Goal: Information Seeking & Learning: Learn about a topic

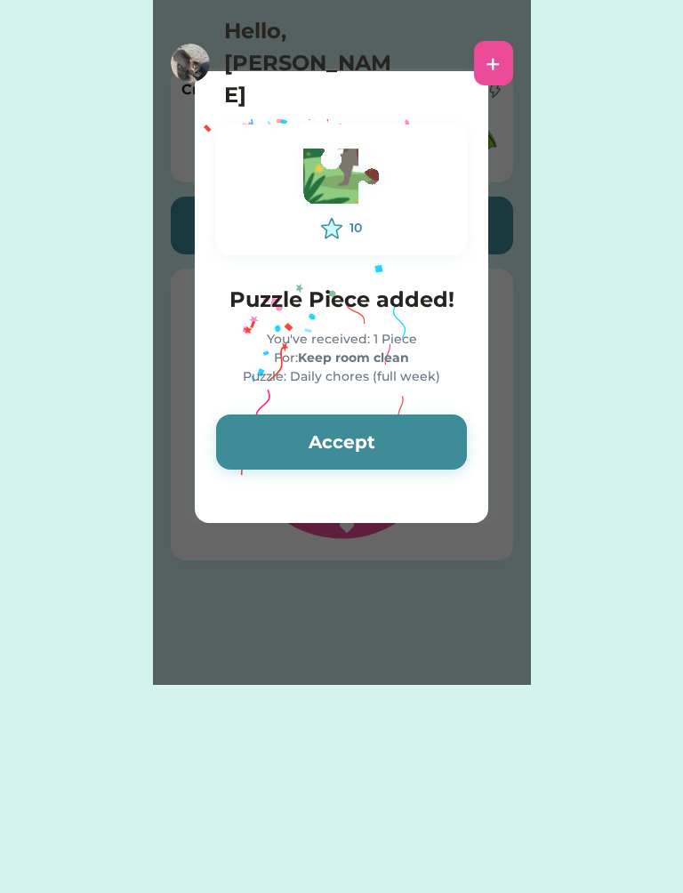
click at [265, 434] on button "Accept" at bounding box center [341, 442] width 251 height 55
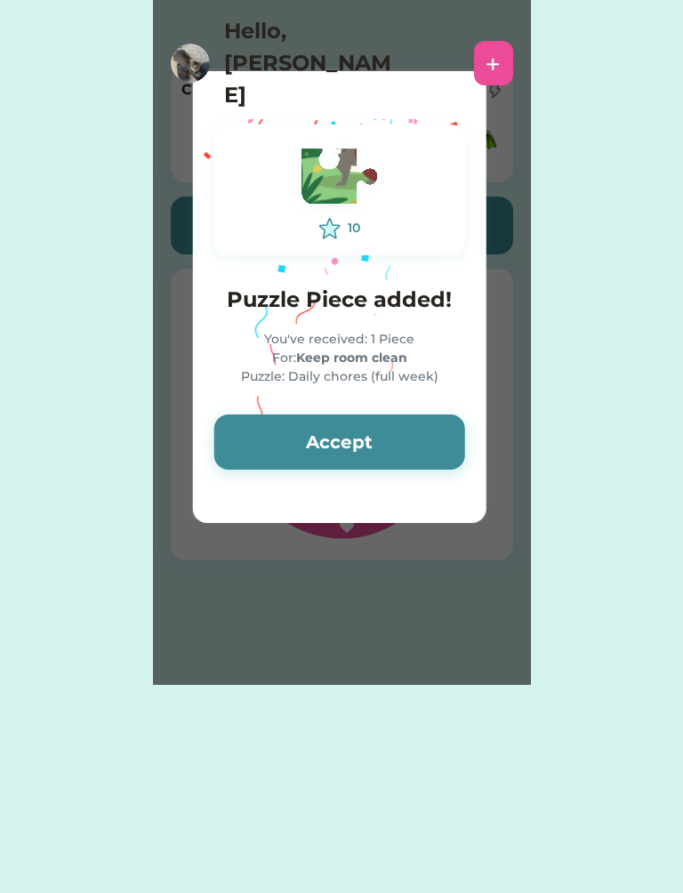
click at [266, 426] on button "Accept" at bounding box center [339, 442] width 251 height 55
click at [258, 423] on button "Accept" at bounding box center [339, 442] width 251 height 55
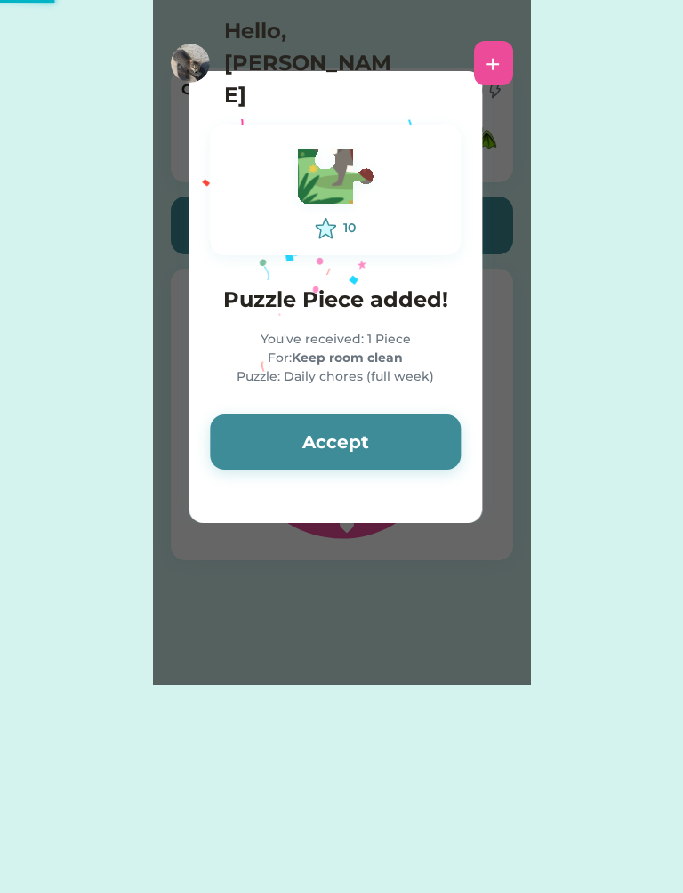
click at [252, 430] on button "Accept" at bounding box center [335, 442] width 251 height 55
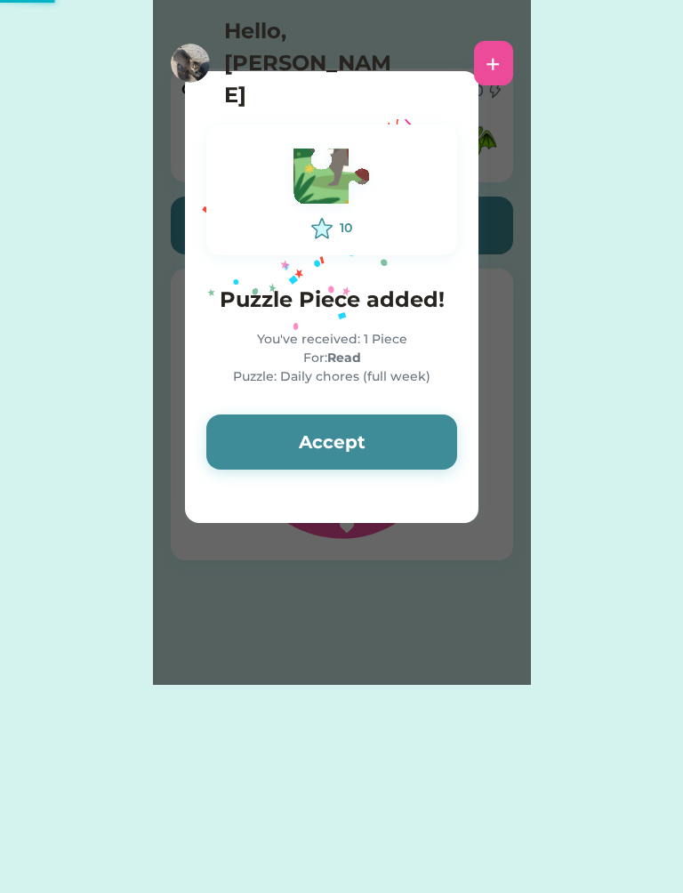
click at [264, 434] on button "Accept" at bounding box center [331, 442] width 251 height 55
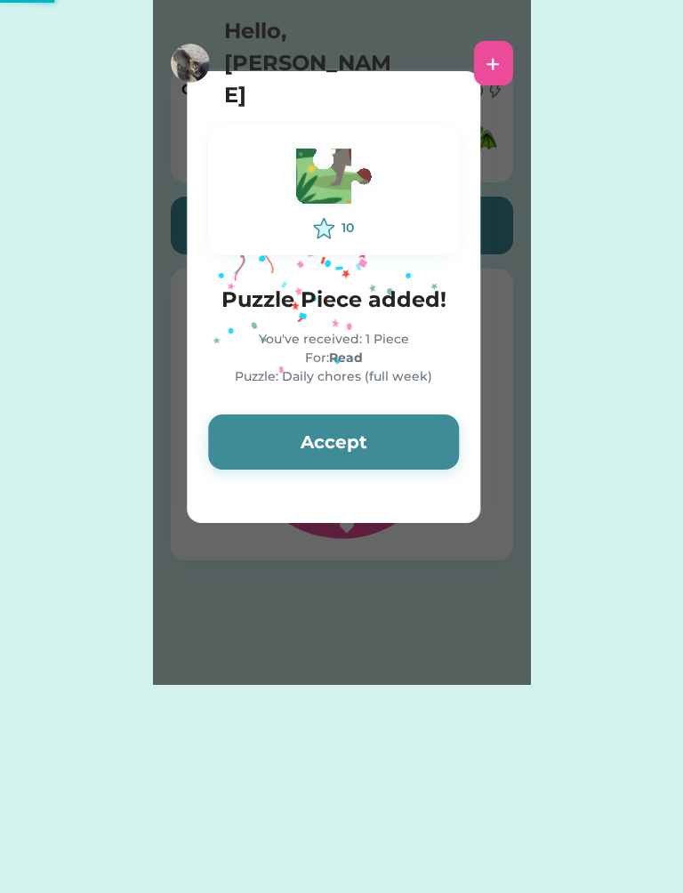
click at [260, 434] on button "Accept" at bounding box center [333, 442] width 251 height 55
click at [254, 430] on button "Accept" at bounding box center [333, 442] width 251 height 55
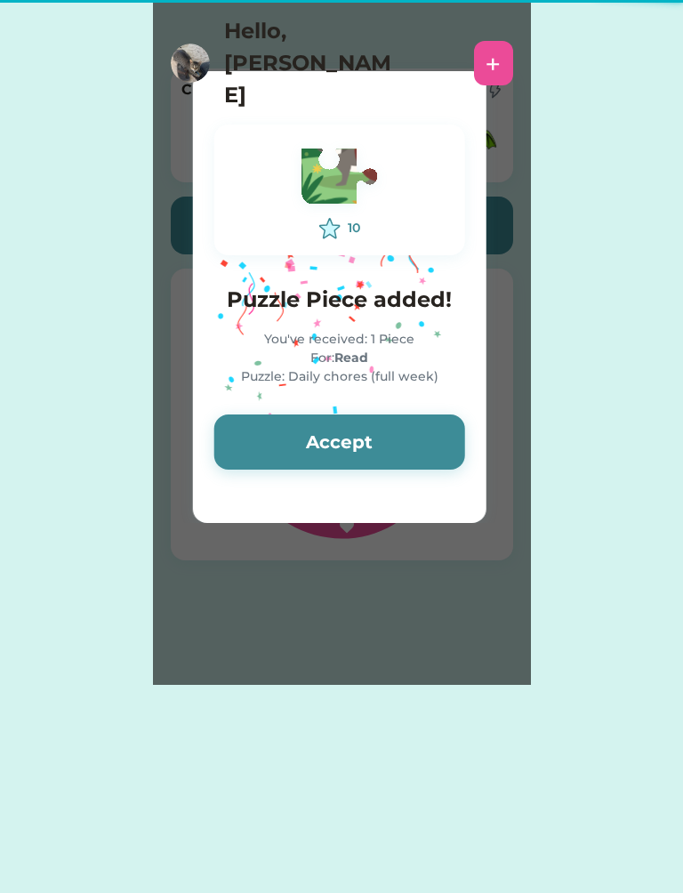
click at [253, 434] on button "Accept" at bounding box center [339, 442] width 251 height 55
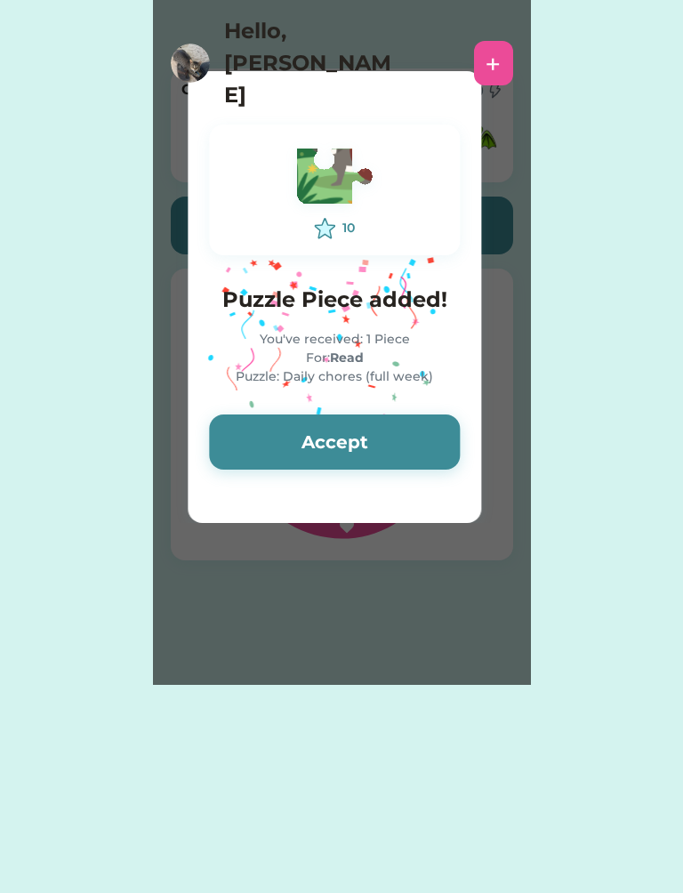
click at [257, 437] on button "Accept" at bounding box center [334, 442] width 251 height 55
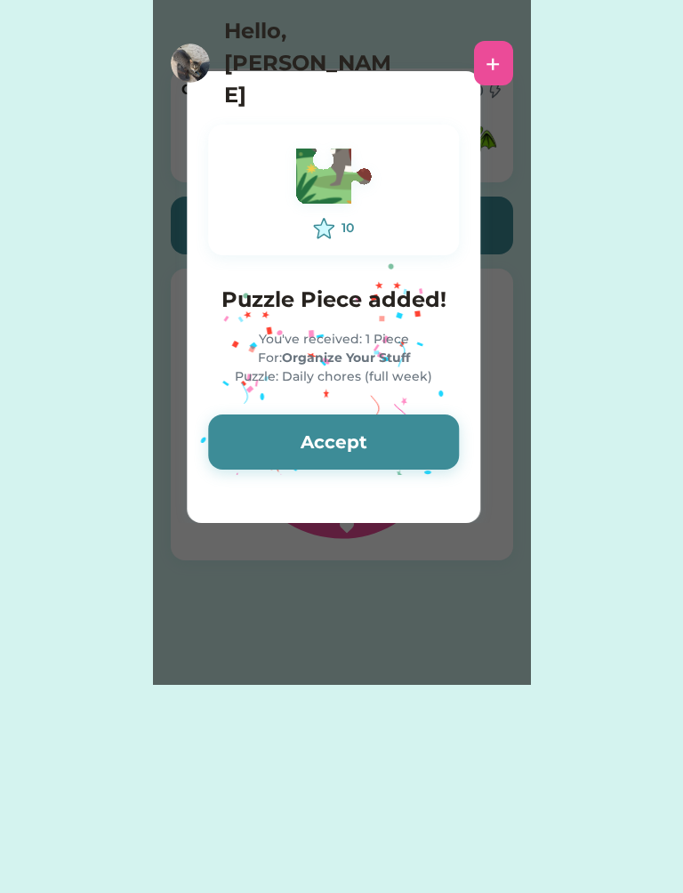
click at [262, 445] on button "Accept" at bounding box center [333, 442] width 251 height 55
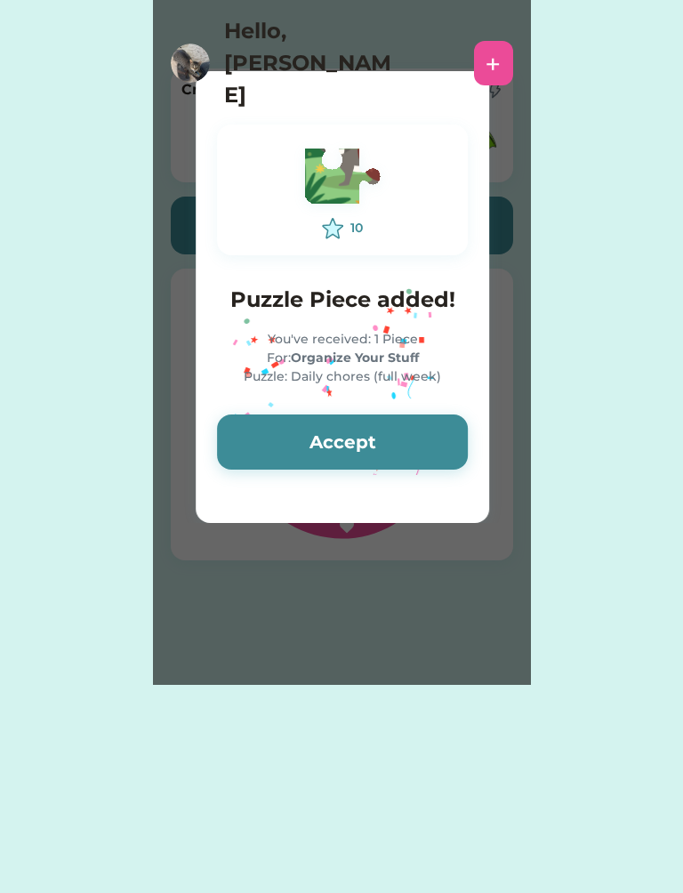
click at [263, 439] on button "Accept" at bounding box center [342, 442] width 251 height 55
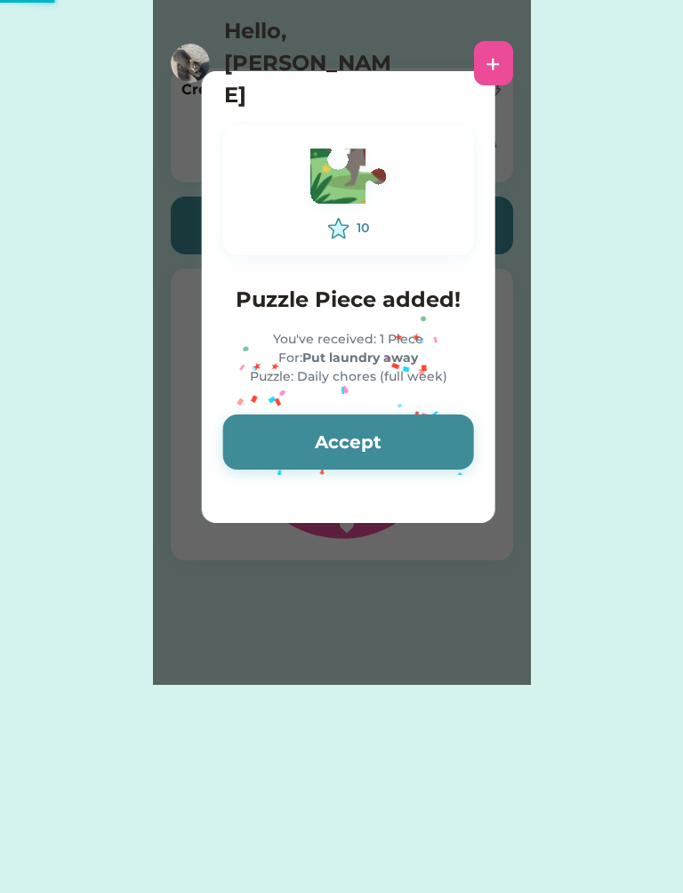
click at [262, 438] on button "Accept" at bounding box center [348, 442] width 251 height 55
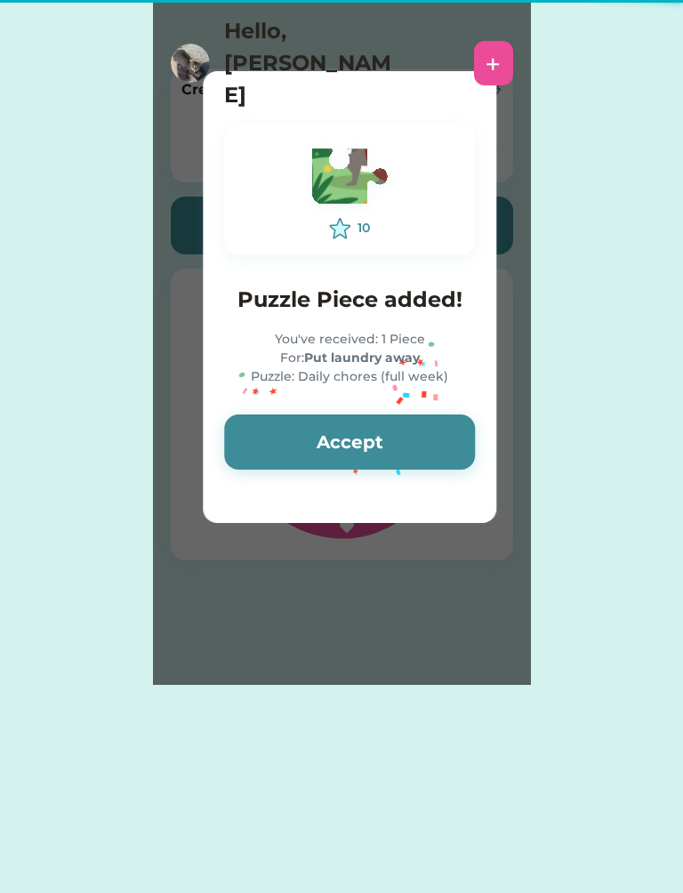
click at [281, 442] on button "Accept" at bounding box center [349, 442] width 251 height 55
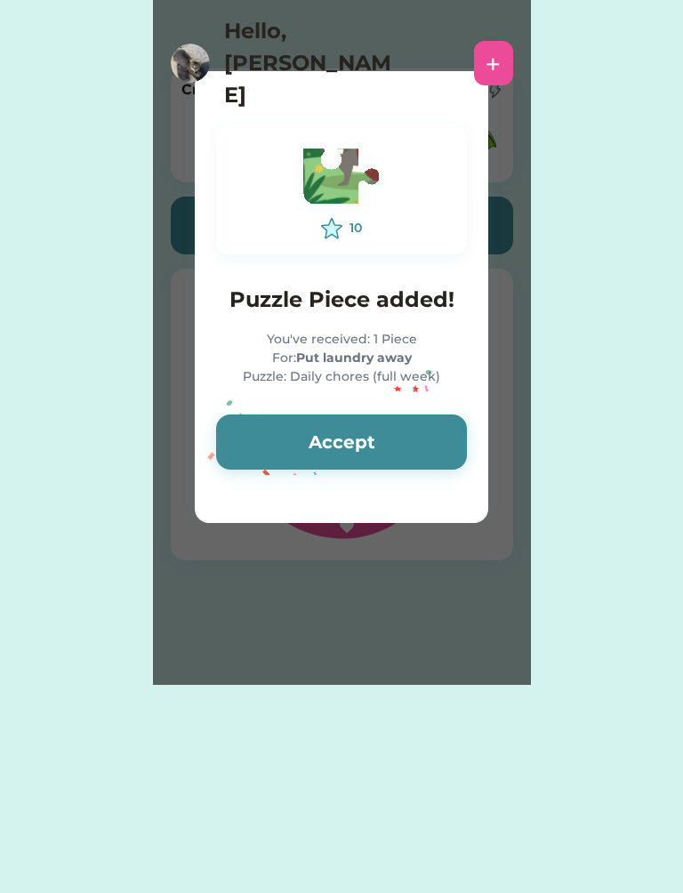
click at [283, 442] on button "Accept" at bounding box center [341, 442] width 251 height 55
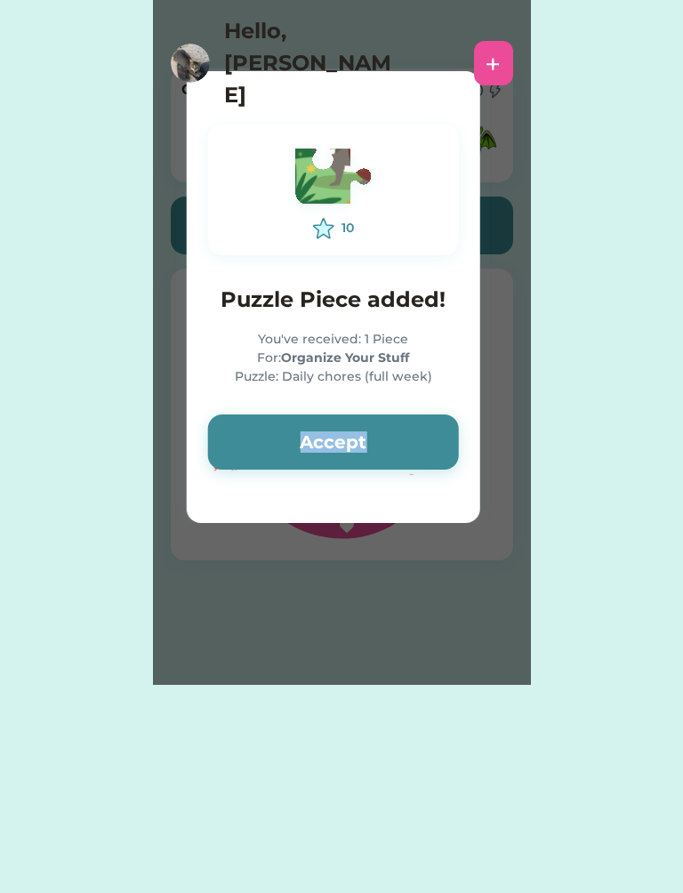
click at [217, 426] on button "Accept" at bounding box center [333, 442] width 251 height 55
click at [238, 431] on button "Accept" at bounding box center [333, 442] width 251 height 55
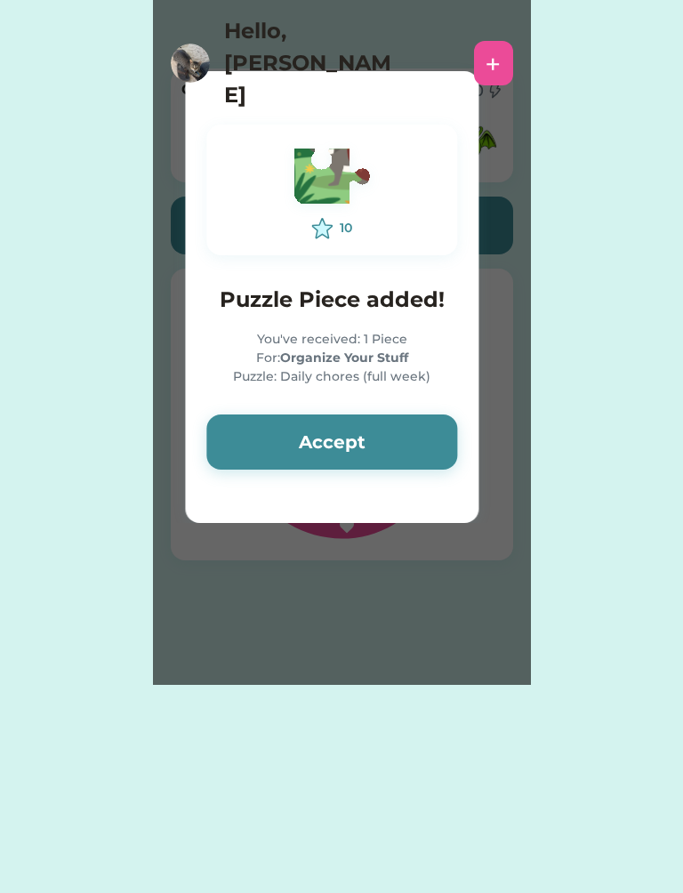
click at [266, 441] on button "Accept" at bounding box center [331, 442] width 251 height 55
click at [270, 446] on button "Accept" at bounding box center [331, 442] width 251 height 55
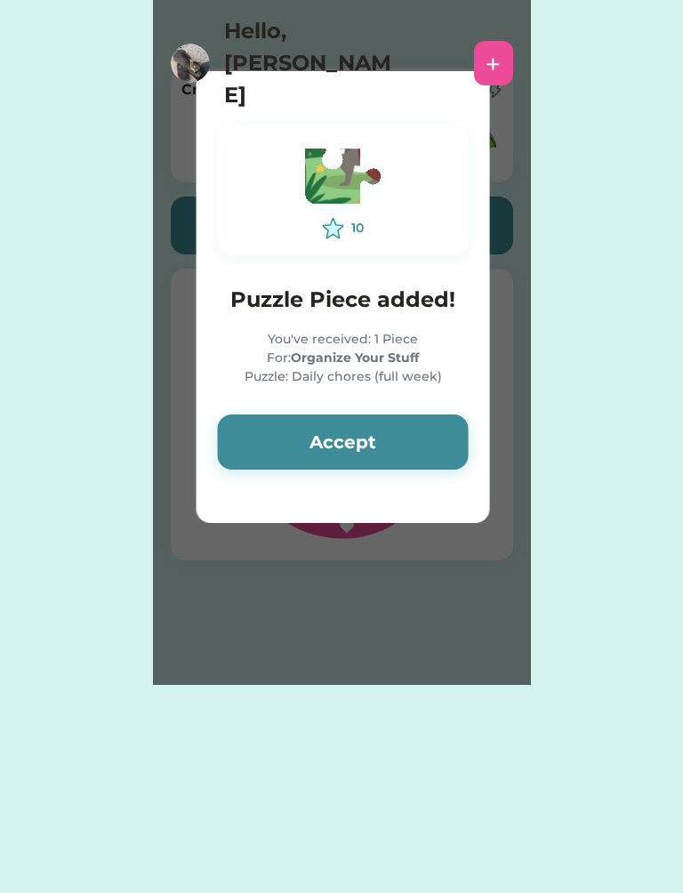
click at [260, 438] on button "Accept" at bounding box center [343, 442] width 251 height 55
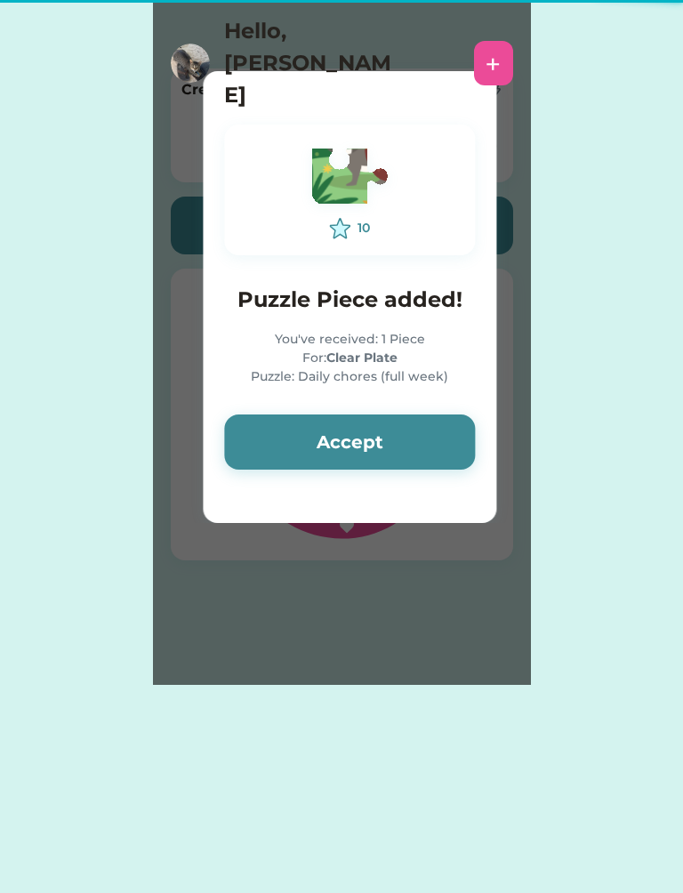
click at [278, 445] on button "Accept" at bounding box center [349, 442] width 251 height 55
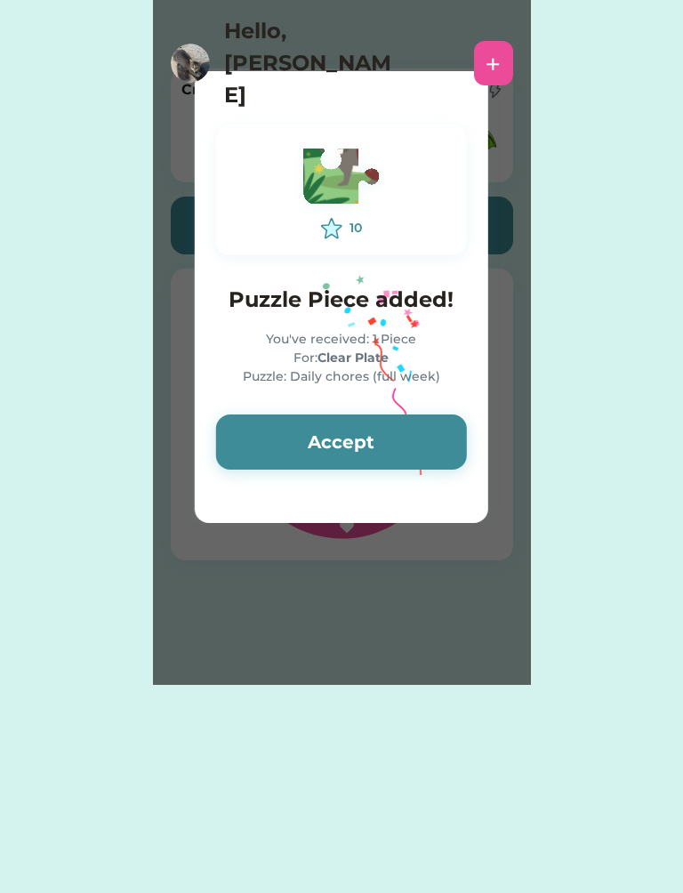
click at [292, 444] on button "Accept" at bounding box center [341, 442] width 251 height 55
click at [280, 450] on button "Accept" at bounding box center [341, 442] width 251 height 55
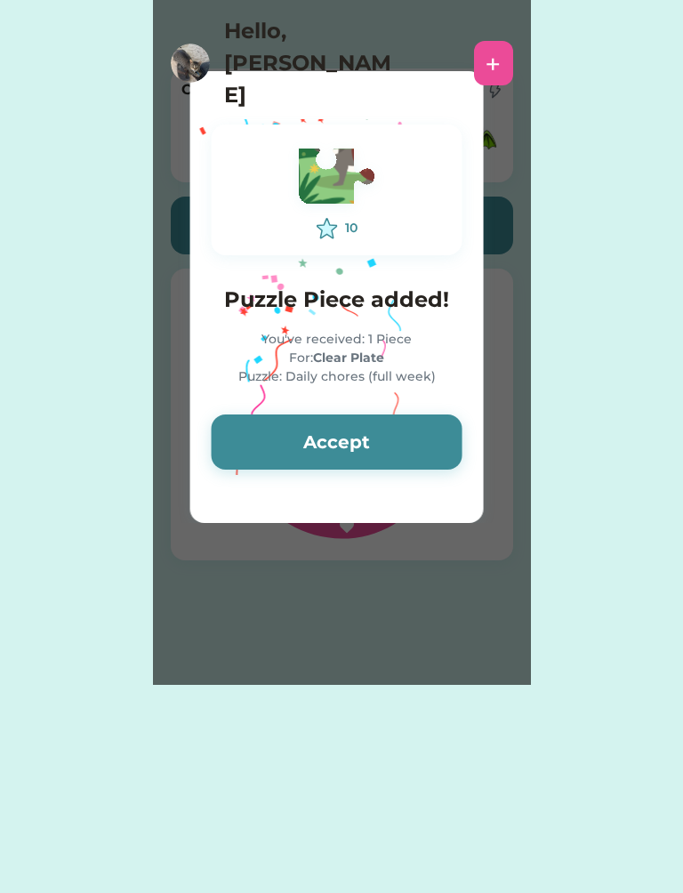
click at [292, 438] on button "Accept" at bounding box center [337, 442] width 251 height 55
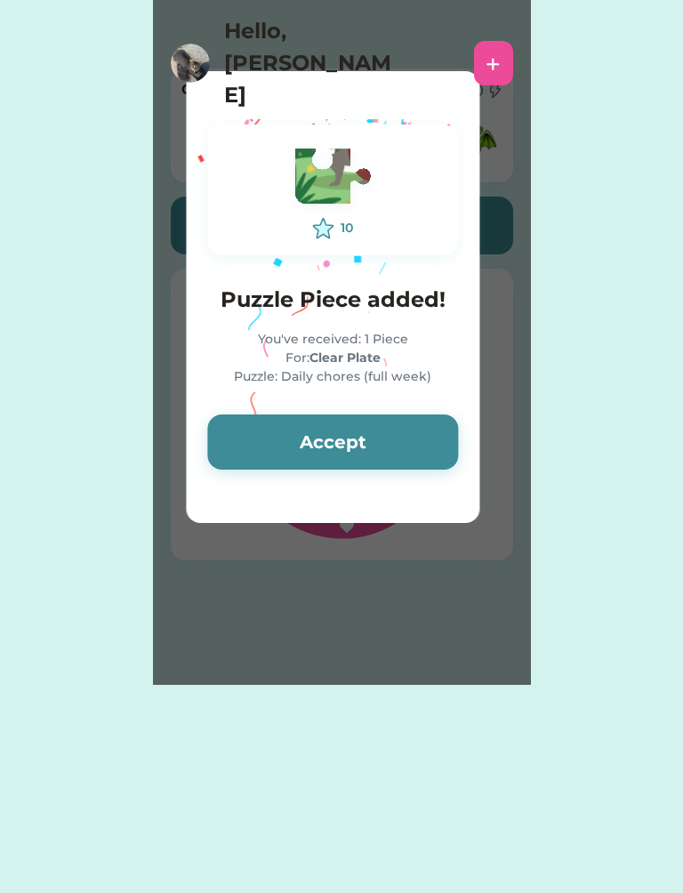
click at [269, 444] on button "Accept" at bounding box center [332, 442] width 251 height 55
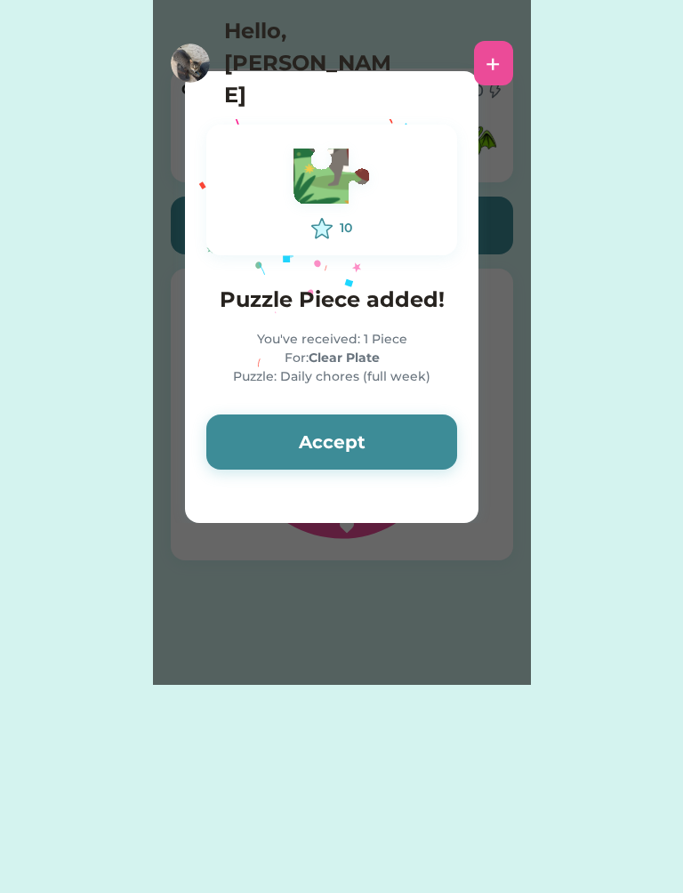
click at [264, 448] on button "Accept" at bounding box center [331, 442] width 251 height 55
click at [253, 444] on button "Accept" at bounding box center [331, 442] width 251 height 55
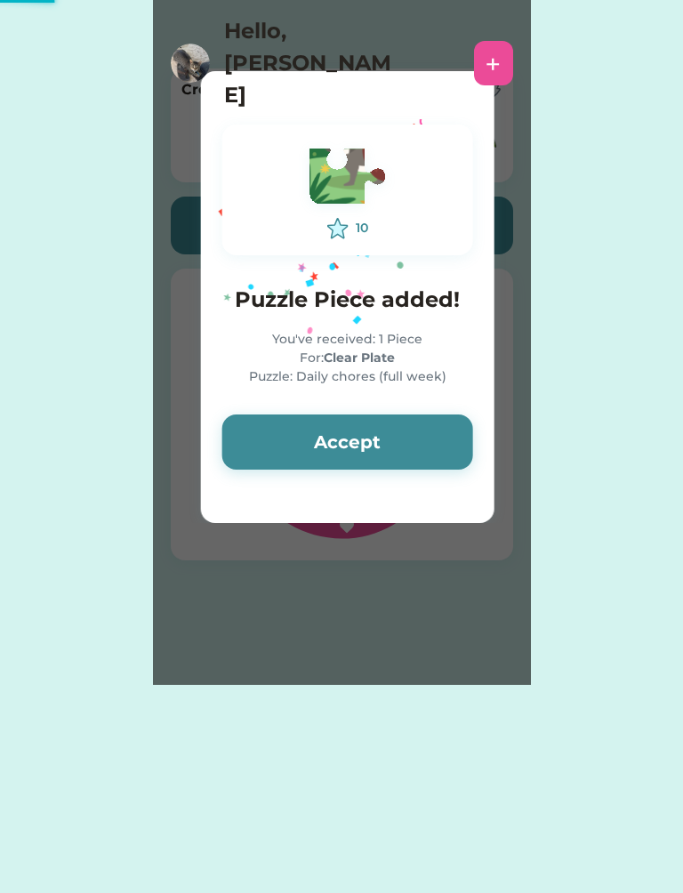
click at [254, 440] on button "Accept" at bounding box center [347, 442] width 251 height 55
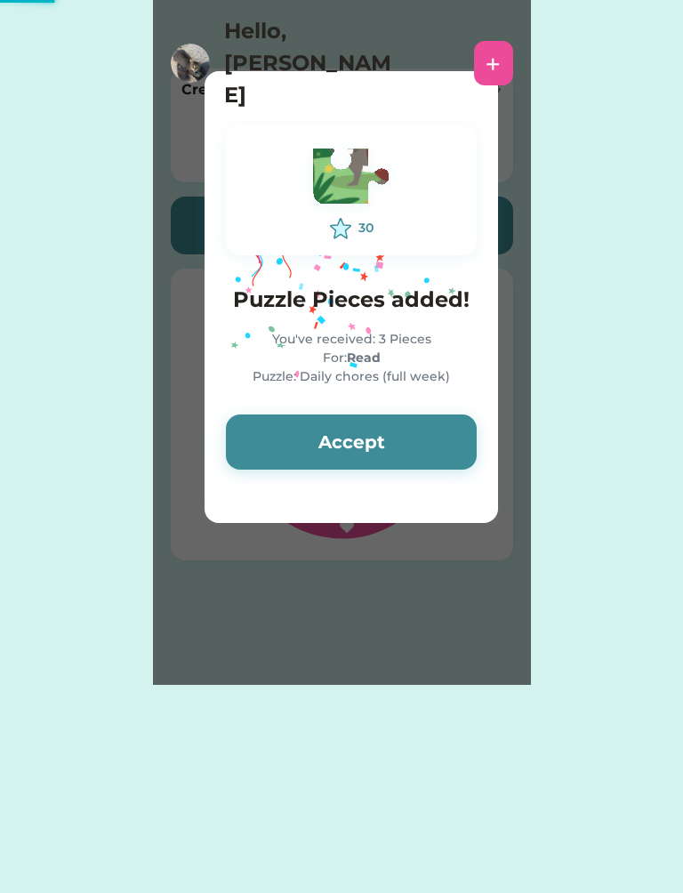
click at [249, 440] on button "Accept" at bounding box center [351, 442] width 251 height 55
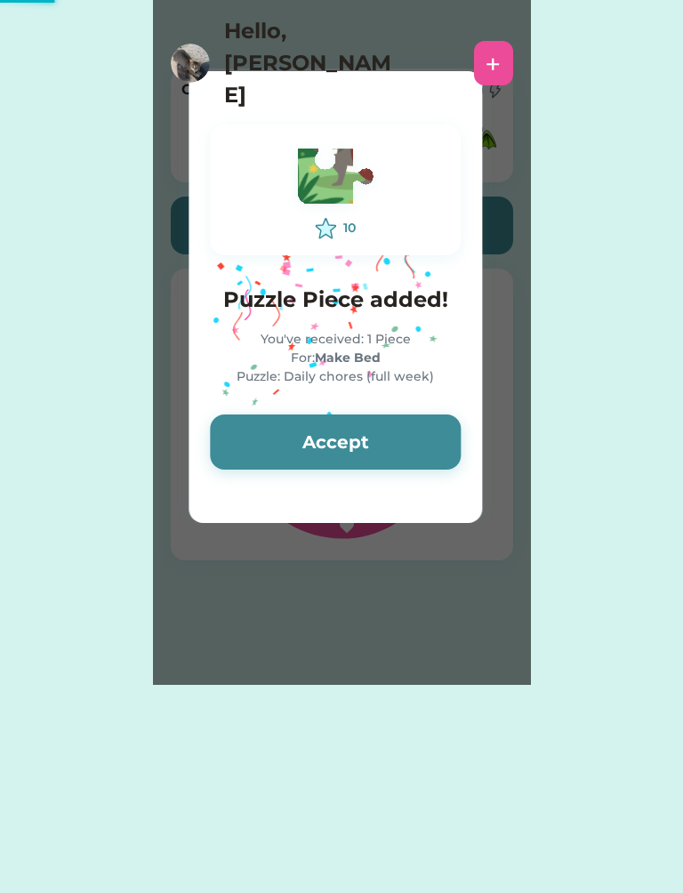
click at [248, 439] on button "Accept" at bounding box center [335, 442] width 251 height 55
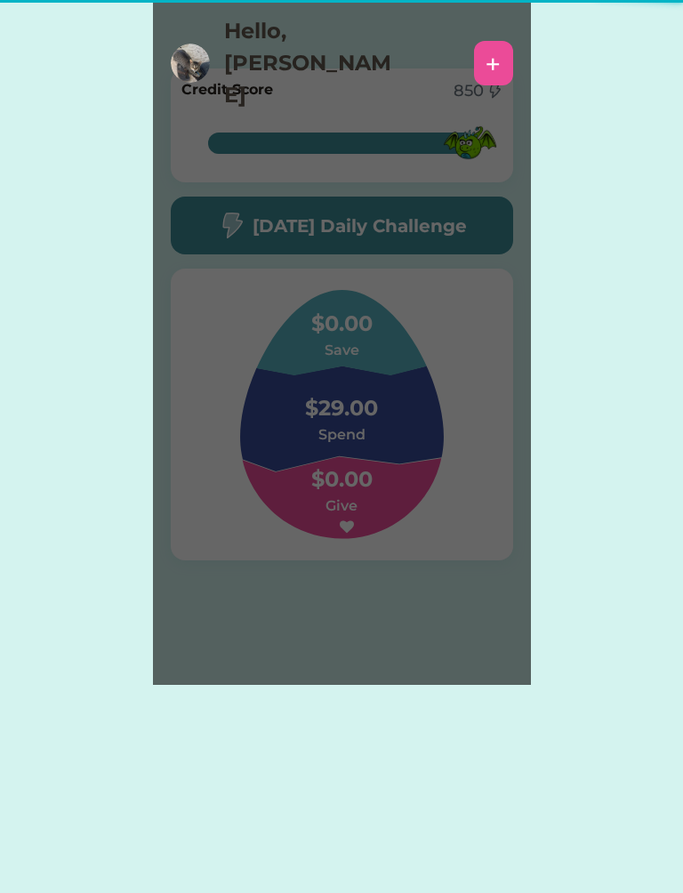
click at [262, 443] on h6 "Spend" at bounding box center [342, 434] width 178 height 21
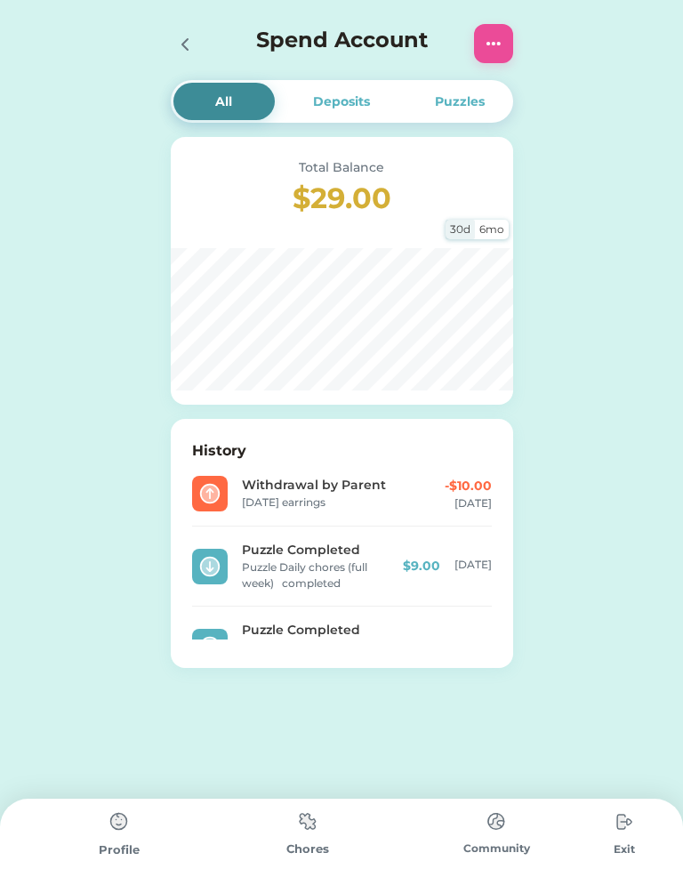
click at [179, 36] on icon at bounding box center [184, 44] width 21 height 21
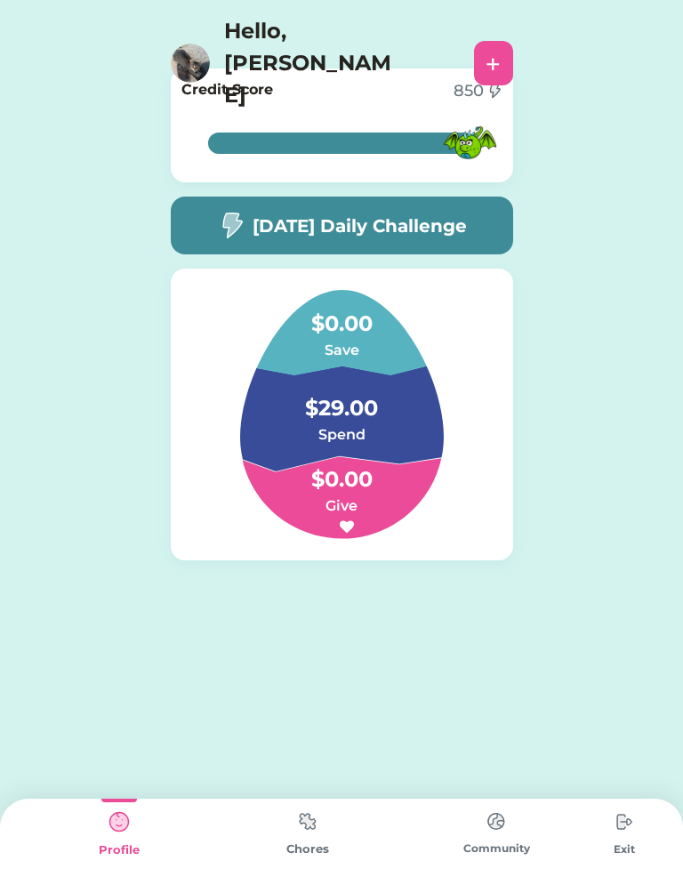
click at [225, 214] on img at bounding box center [231, 226] width 28 height 28
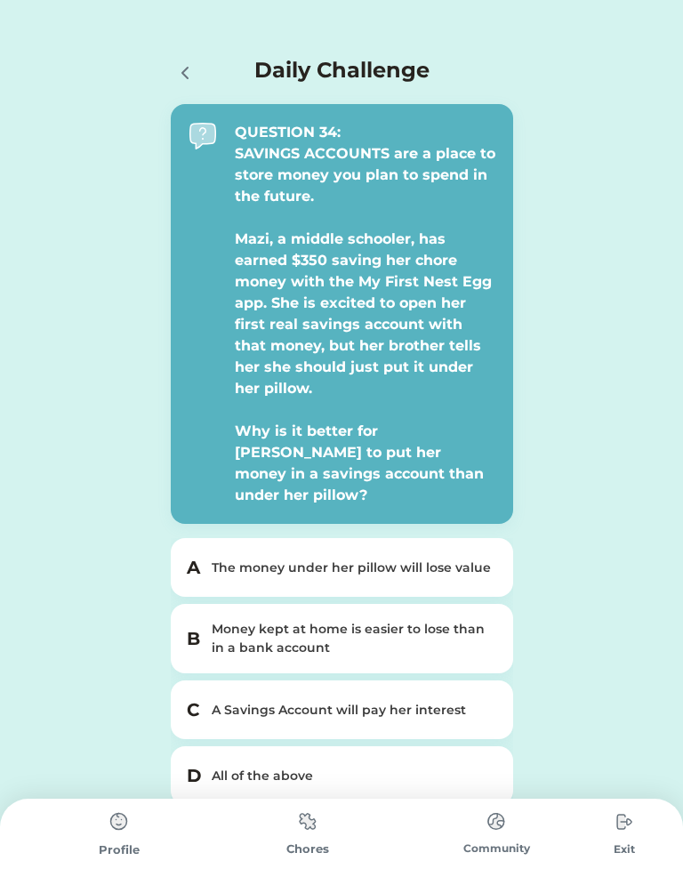
click at [461, 620] on div "Money kept at home is easier to lose than in a bank account" at bounding box center [353, 638] width 282 height 37
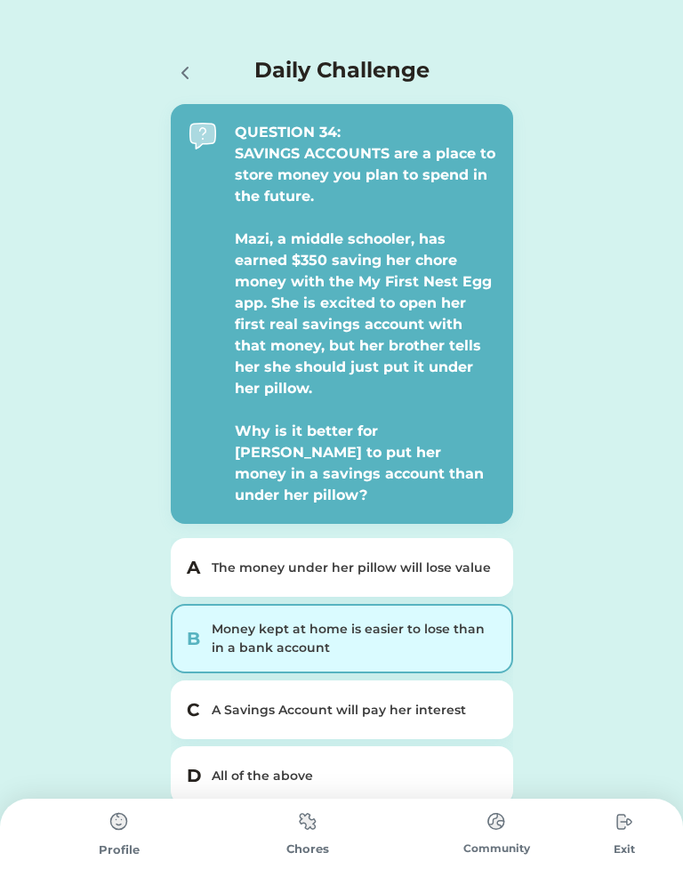
click at [431, 767] on div "All of the above" at bounding box center [353, 776] width 282 height 19
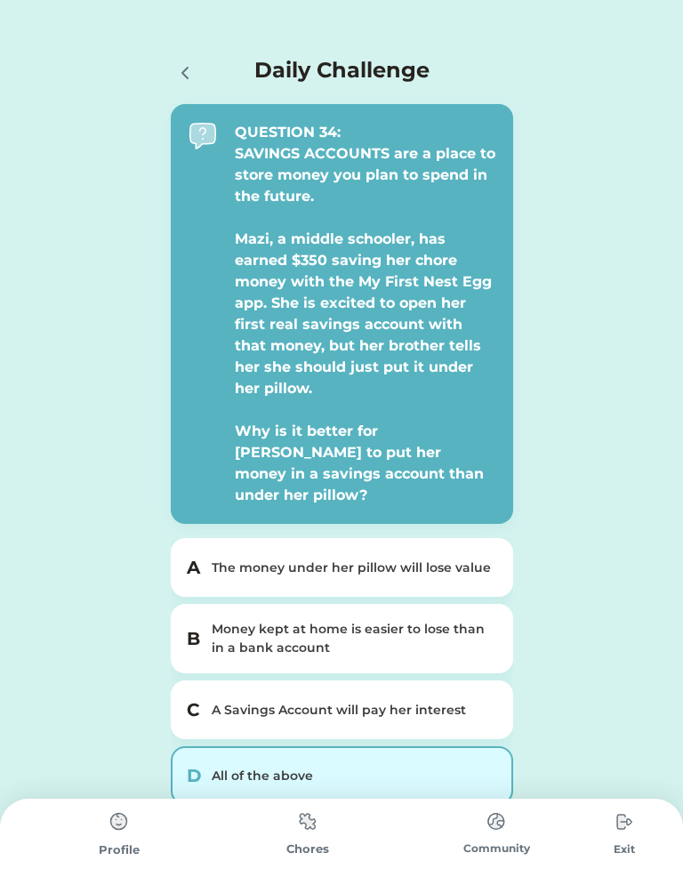
scroll to position [56, 0]
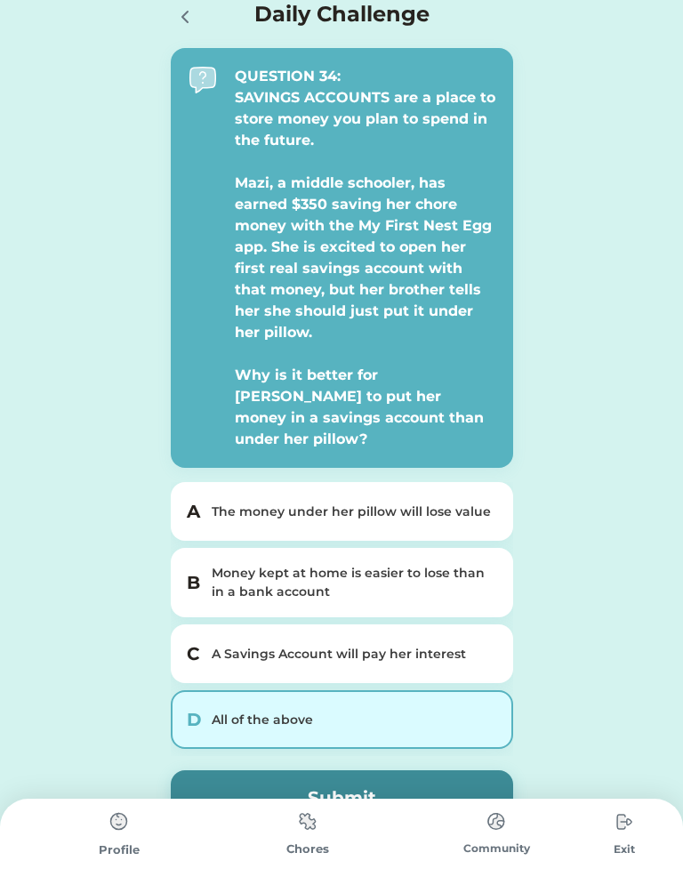
click at [479, 777] on button "Submit" at bounding box center [342, 797] width 343 height 55
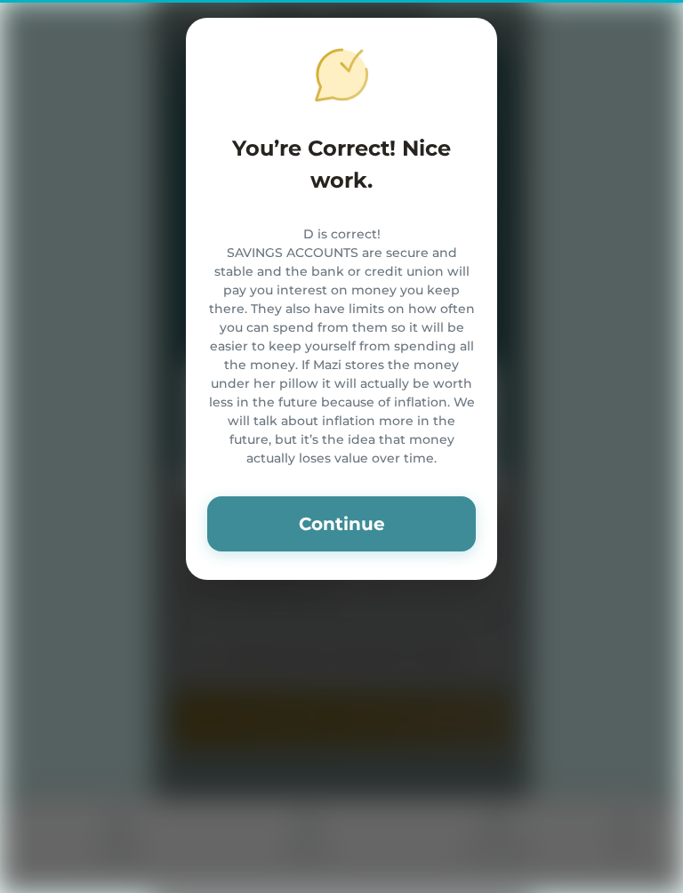
click at [410, 528] on button "Continue" at bounding box center [341, 523] width 269 height 55
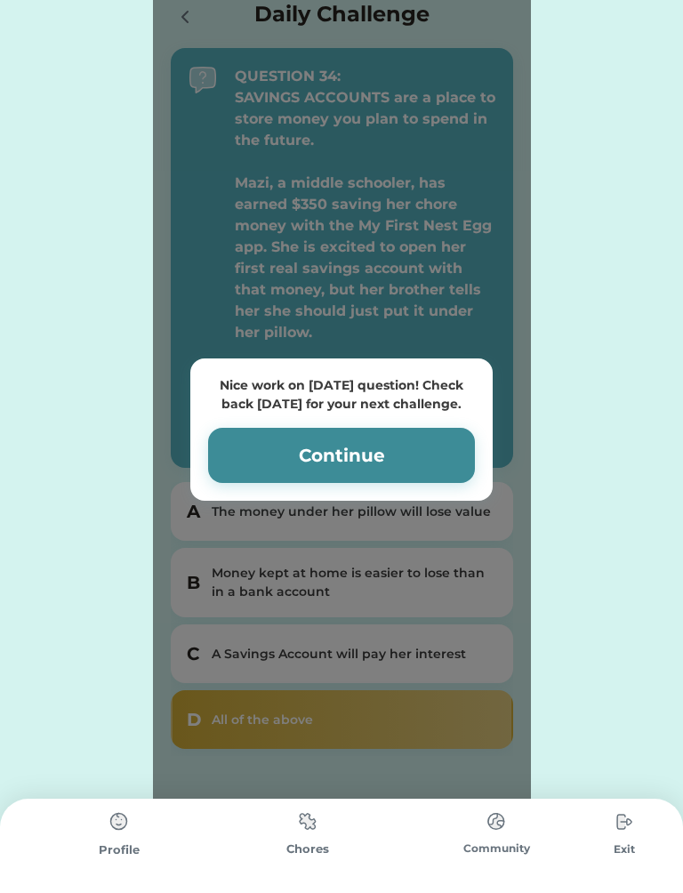
click at [436, 460] on button "Continue" at bounding box center [341, 455] width 267 height 55
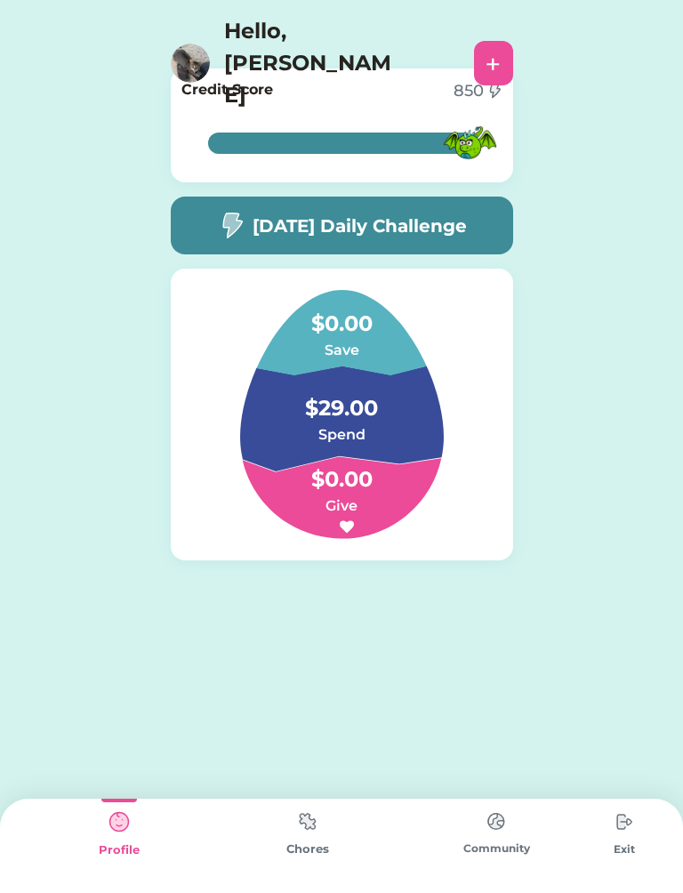
click at [332, 859] on div "Chores" at bounding box center [308, 846] width 189 height 94
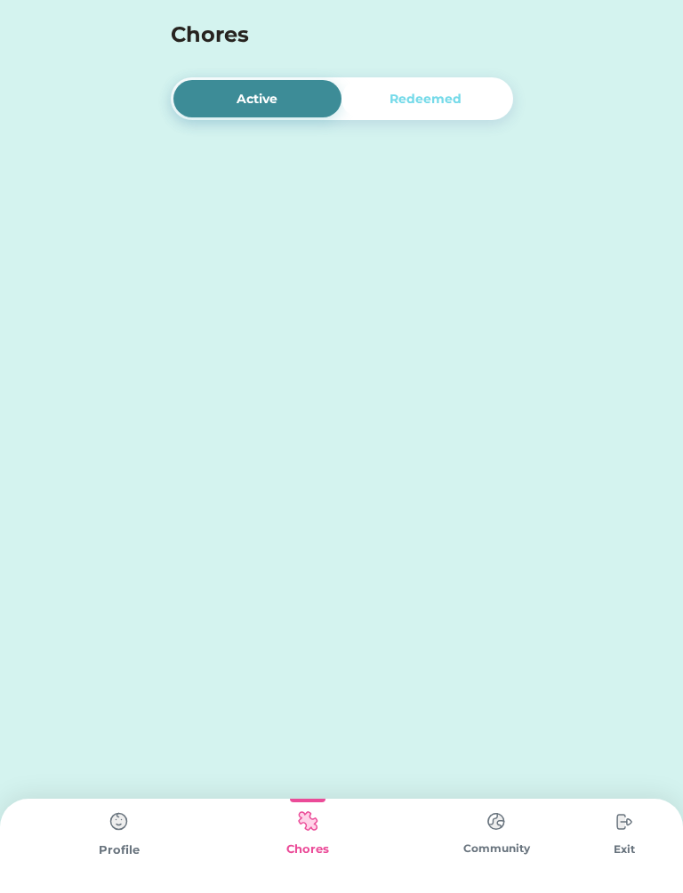
click at [310, 826] on img at bounding box center [308, 821] width 36 height 35
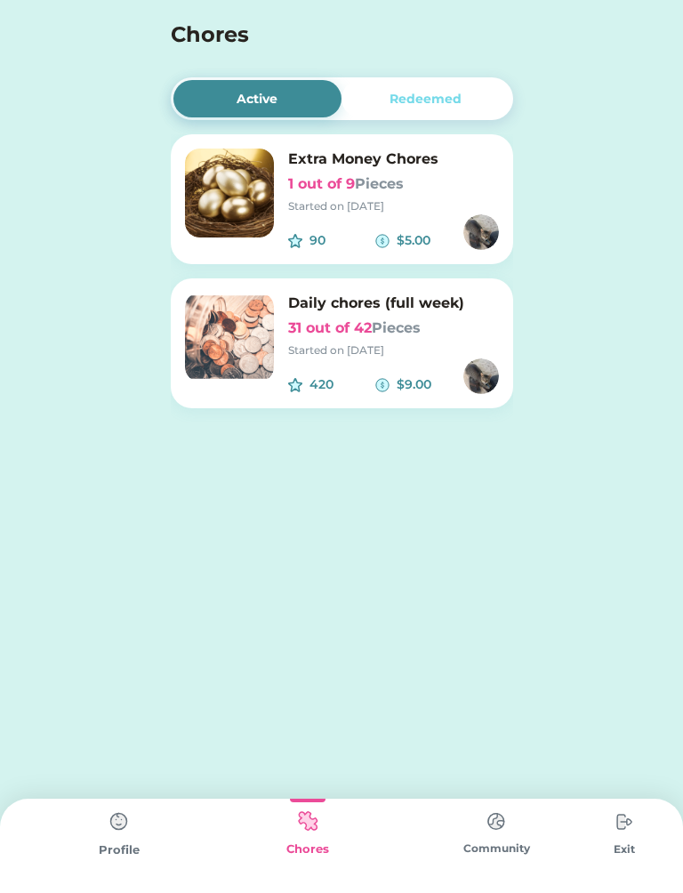
click at [270, 348] on img at bounding box center [229, 337] width 89 height 89
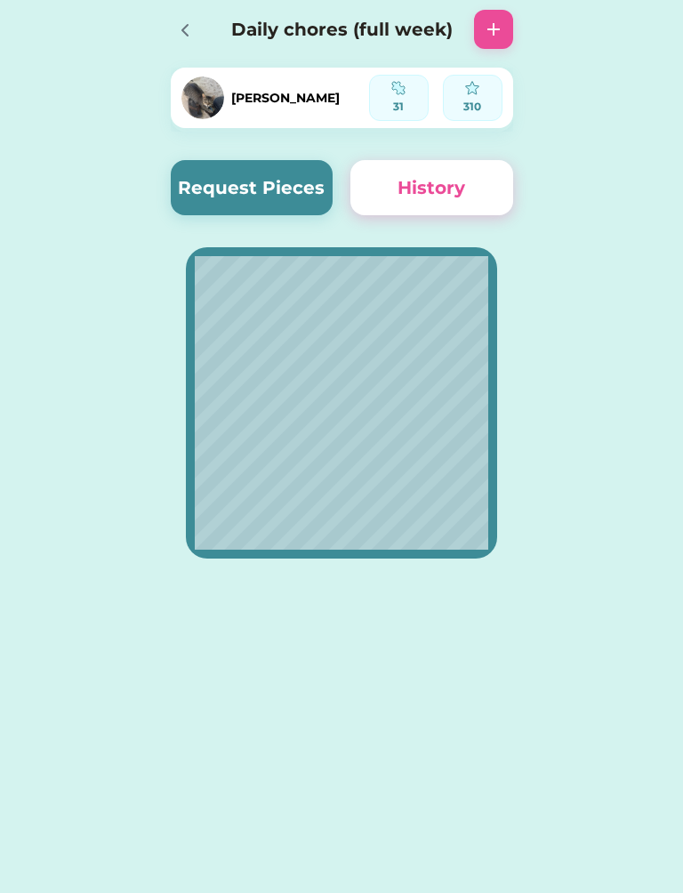
click at [316, 204] on button "Request Pieces" at bounding box center [252, 187] width 163 height 55
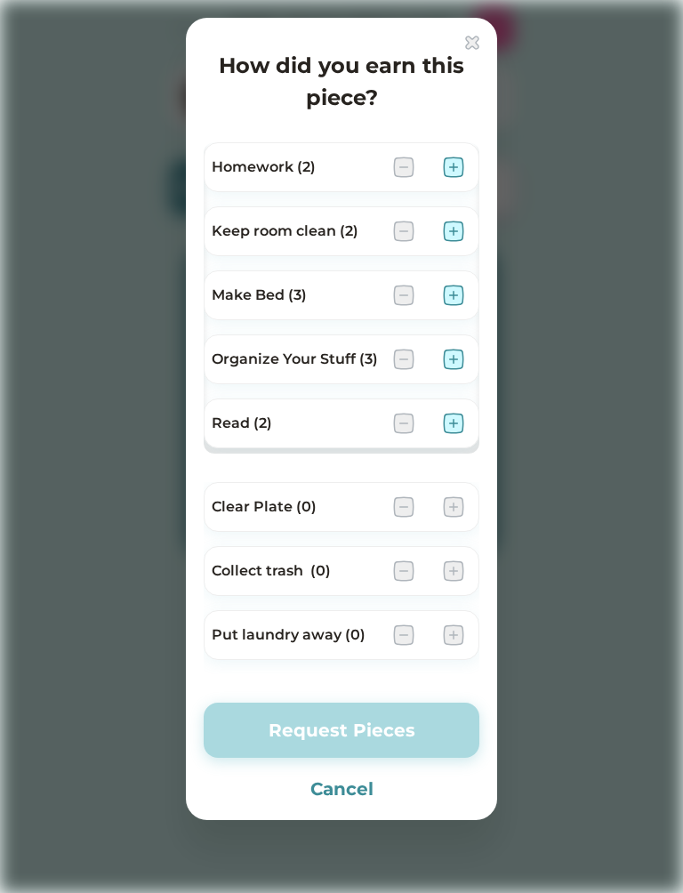
click at [462, 171] on img at bounding box center [453, 167] width 21 height 21
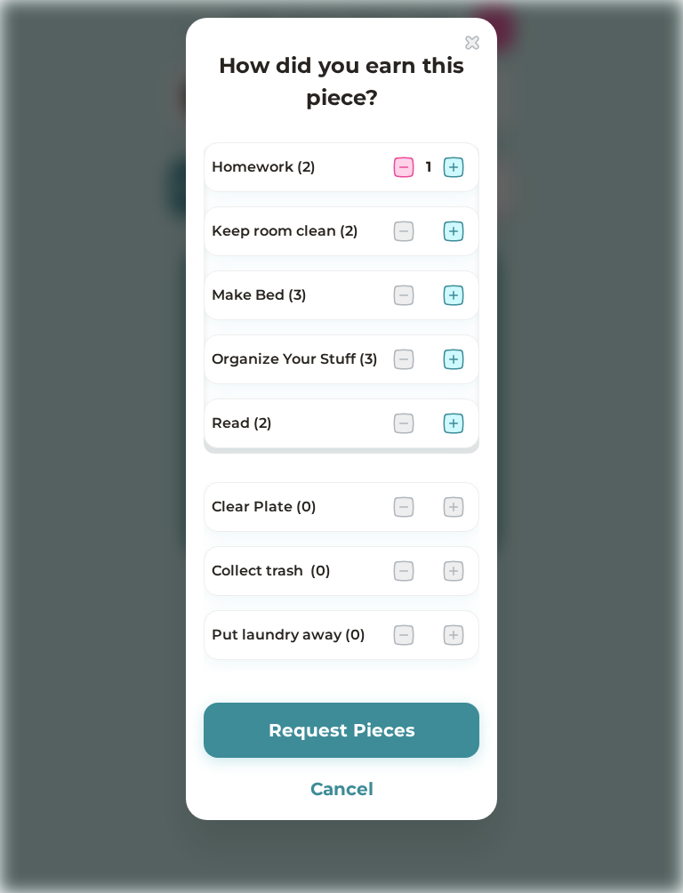
click at [454, 302] on img at bounding box center [453, 295] width 21 height 21
click at [458, 353] on img at bounding box center [453, 359] width 21 height 21
click at [446, 351] on img at bounding box center [453, 359] width 21 height 21
click at [472, 409] on div "Read (2)" at bounding box center [342, 424] width 276 height 50
click at [458, 422] on img at bounding box center [453, 423] width 21 height 21
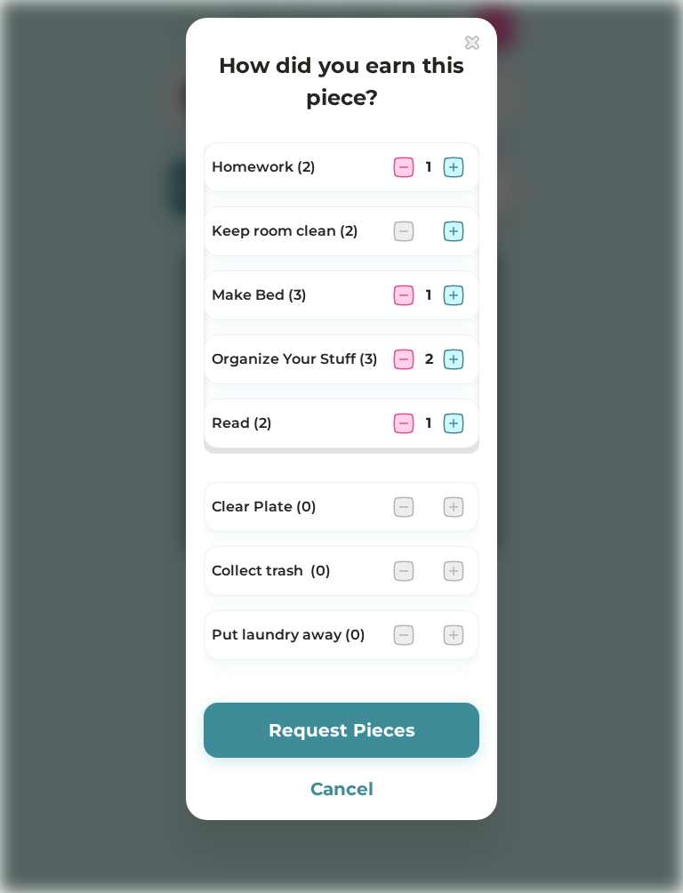
click at [458, 419] on img at bounding box center [453, 423] width 21 height 21
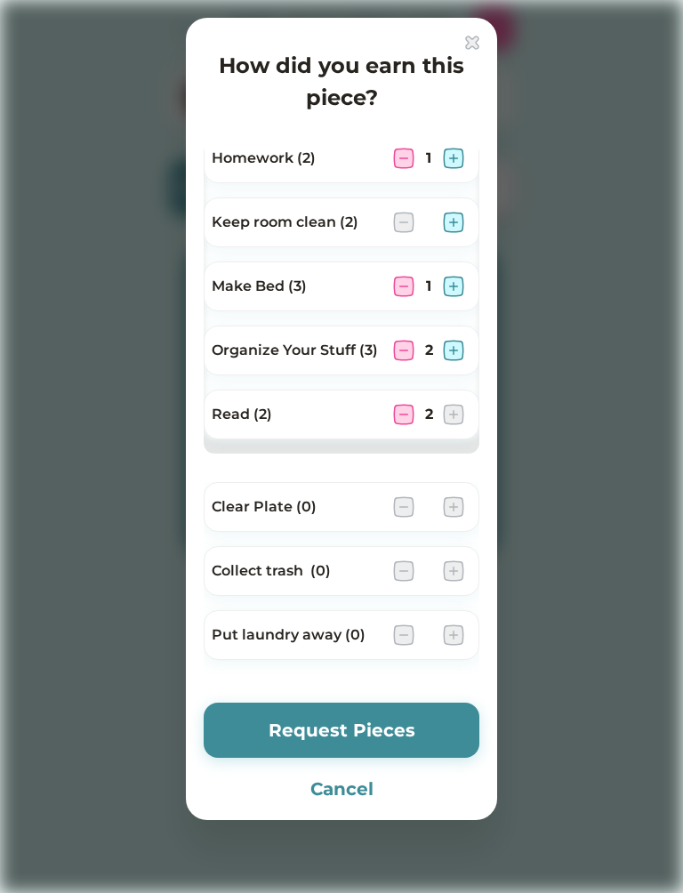
scroll to position [9, 0]
click at [459, 222] on img at bounding box center [453, 222] width 21 height 21
click at [459, 220] on img at bounding box center [453, 222] width 21 height 21
click at [414, 229] on img at bounding box center [403, 222] width 21 height 21
click at [418, 726] on button "Request Pieces" at bounding box center [342, 730] width 276 height 55
